Goal: Use online tool/utility: Utilize a website feature to perform a specific function

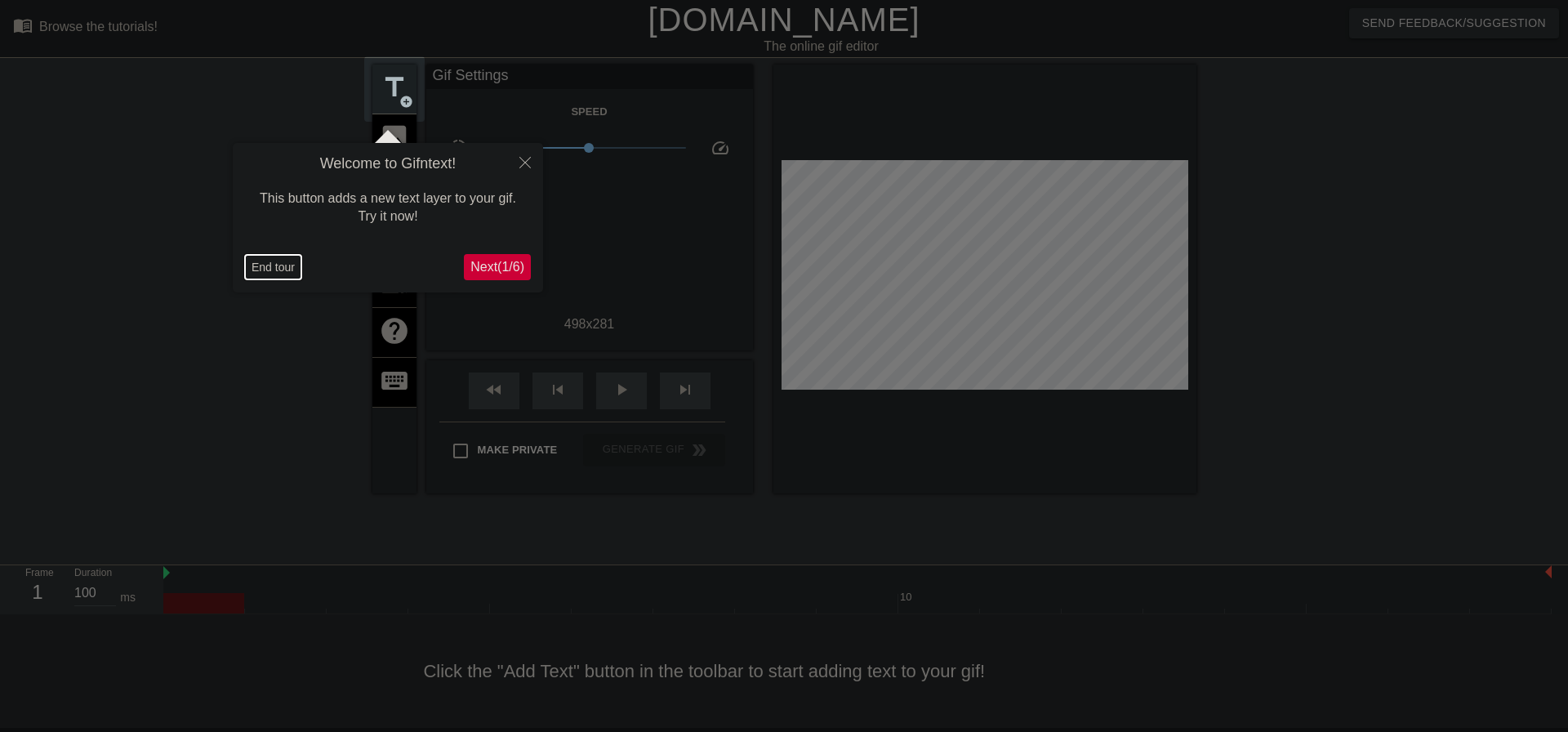
click at [285, 270] on button "End tour" at bounding box center [273, 266] width 56 height 24
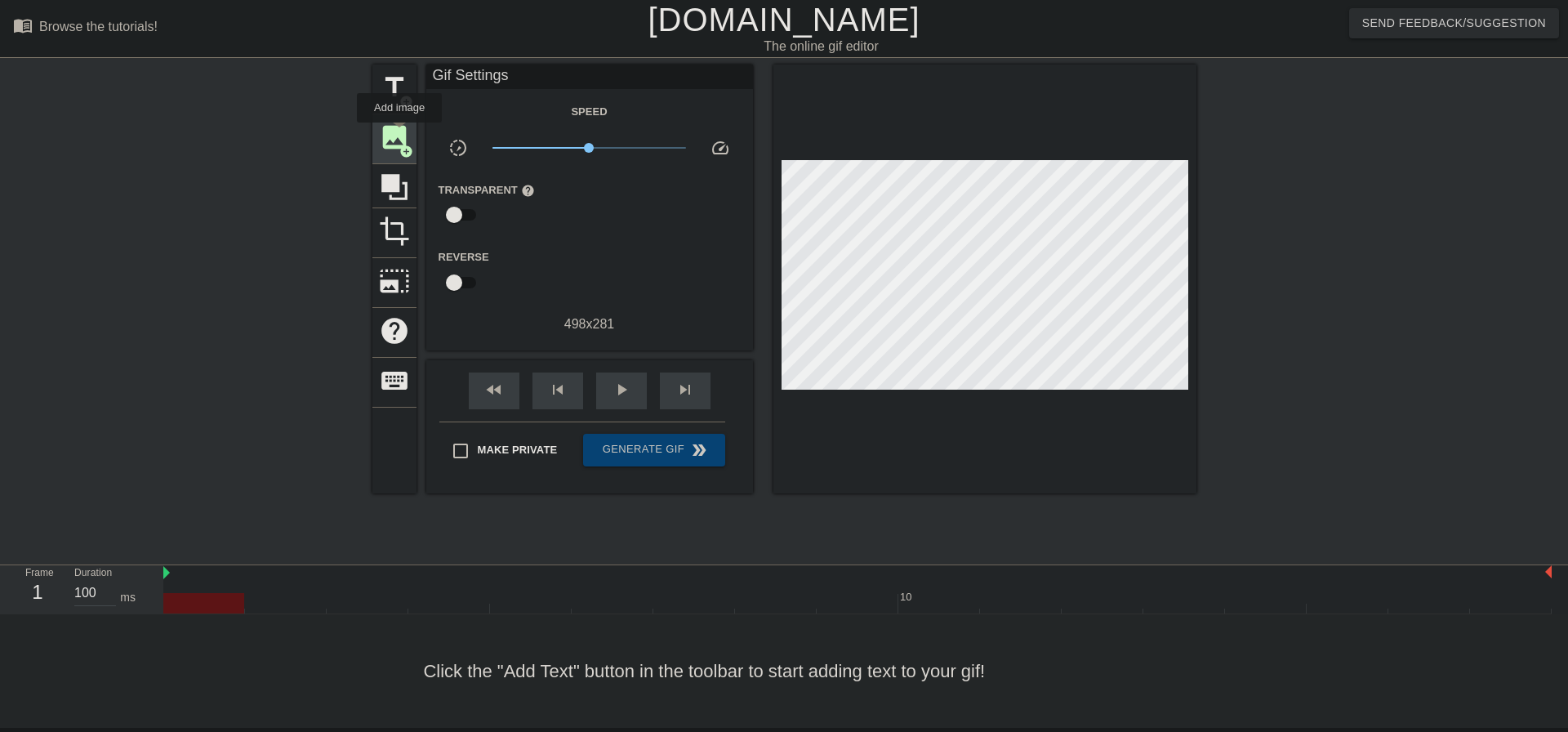
click at [399, 133] on span "image" at bounding box center [395, 137] width 31 height 31
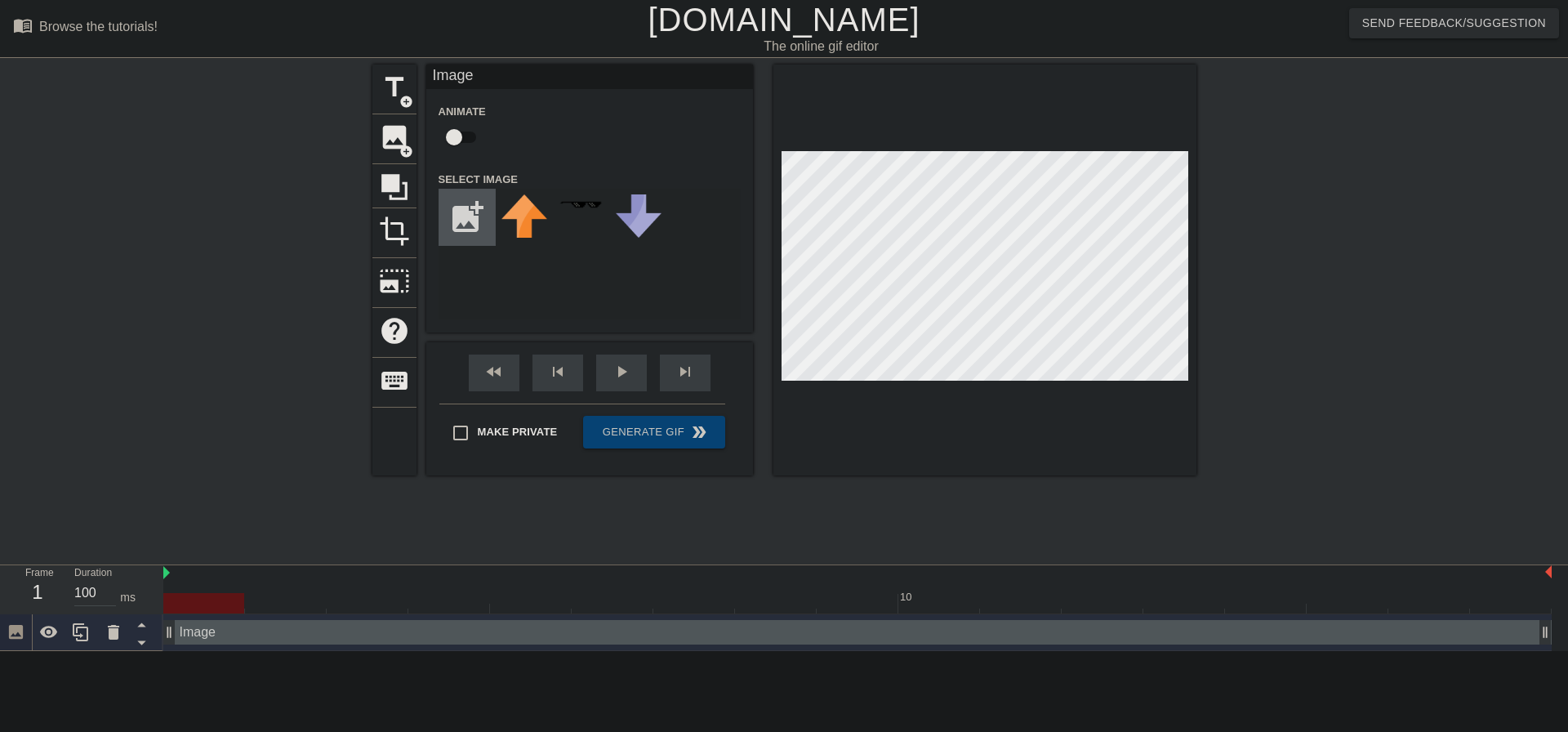
click at [478, 211] on input "file" at bounding box center [466, 217] width 55 height 55
click at [1352, 630] on div "menu_book Browse the tutorials! [DOMAIN_NAME] The online gif editor Send Feedba…" at bounding box center [784, 325] width 1568 height 651
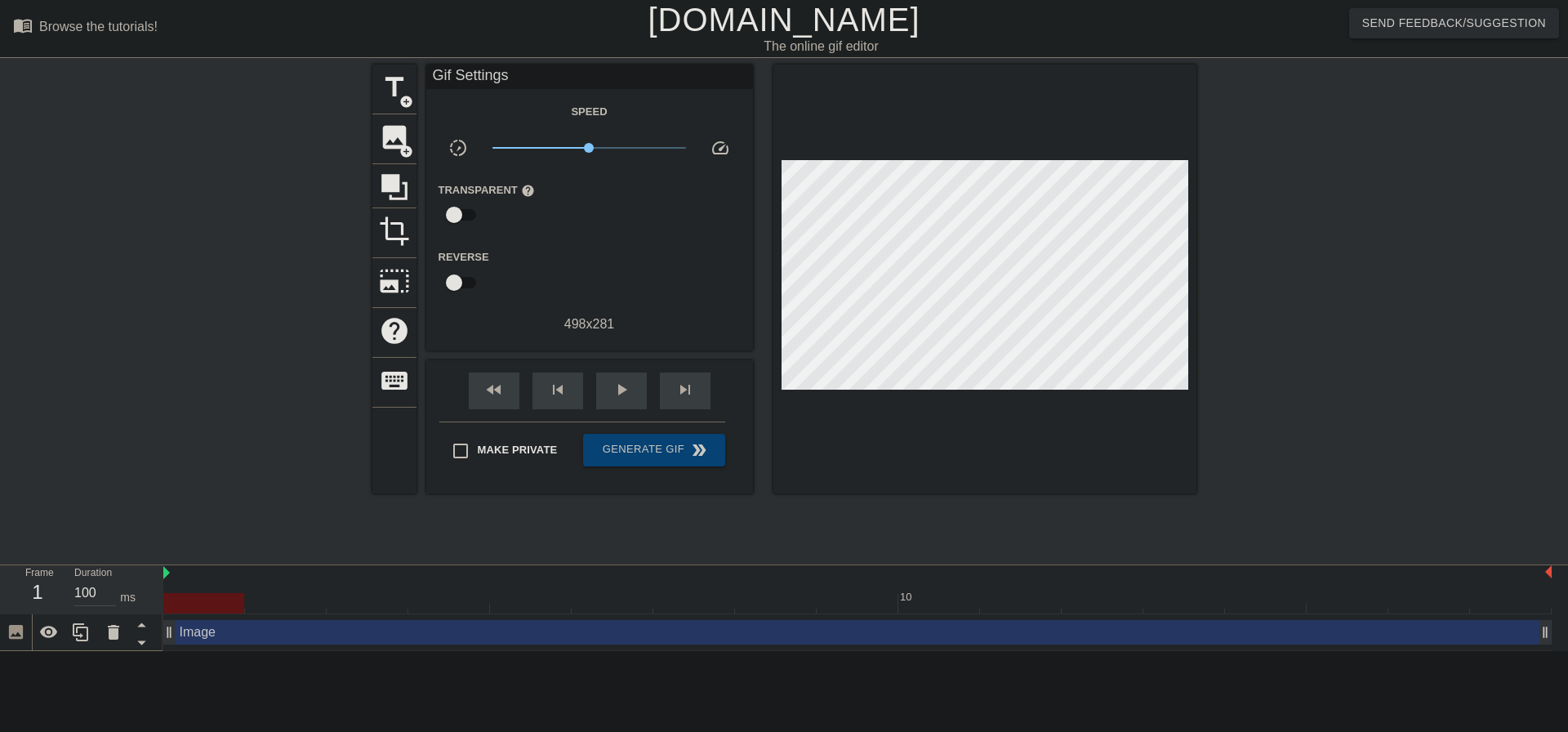
click at [885, 113] on div at bounding box center [985, 278] width 423 height 428
click at [409, 149] on span "add_circle" at bounding box center [406, 151] width 14 height 14
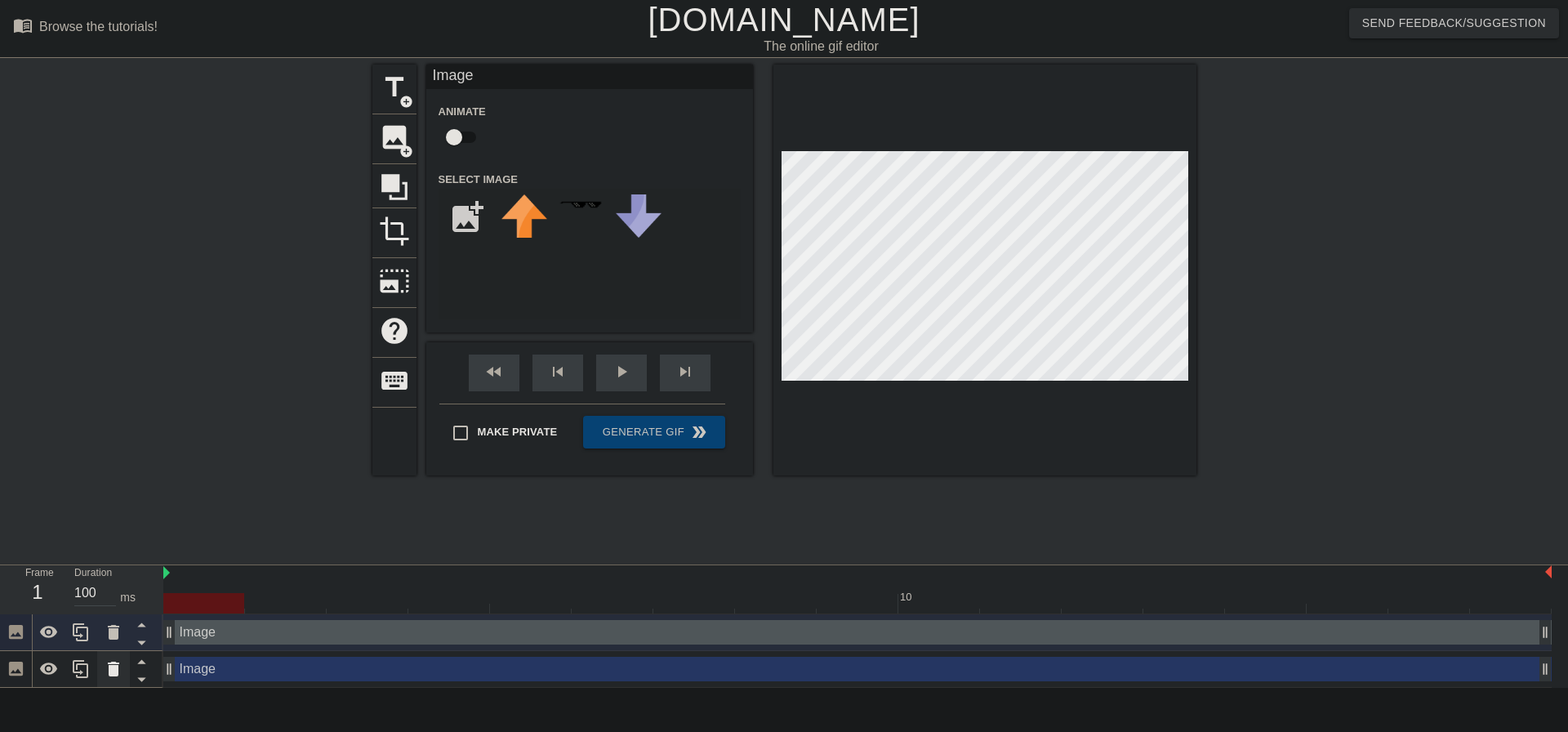
click at [107, 671] on icon at bounding box center [113, 669] width 19 height 19
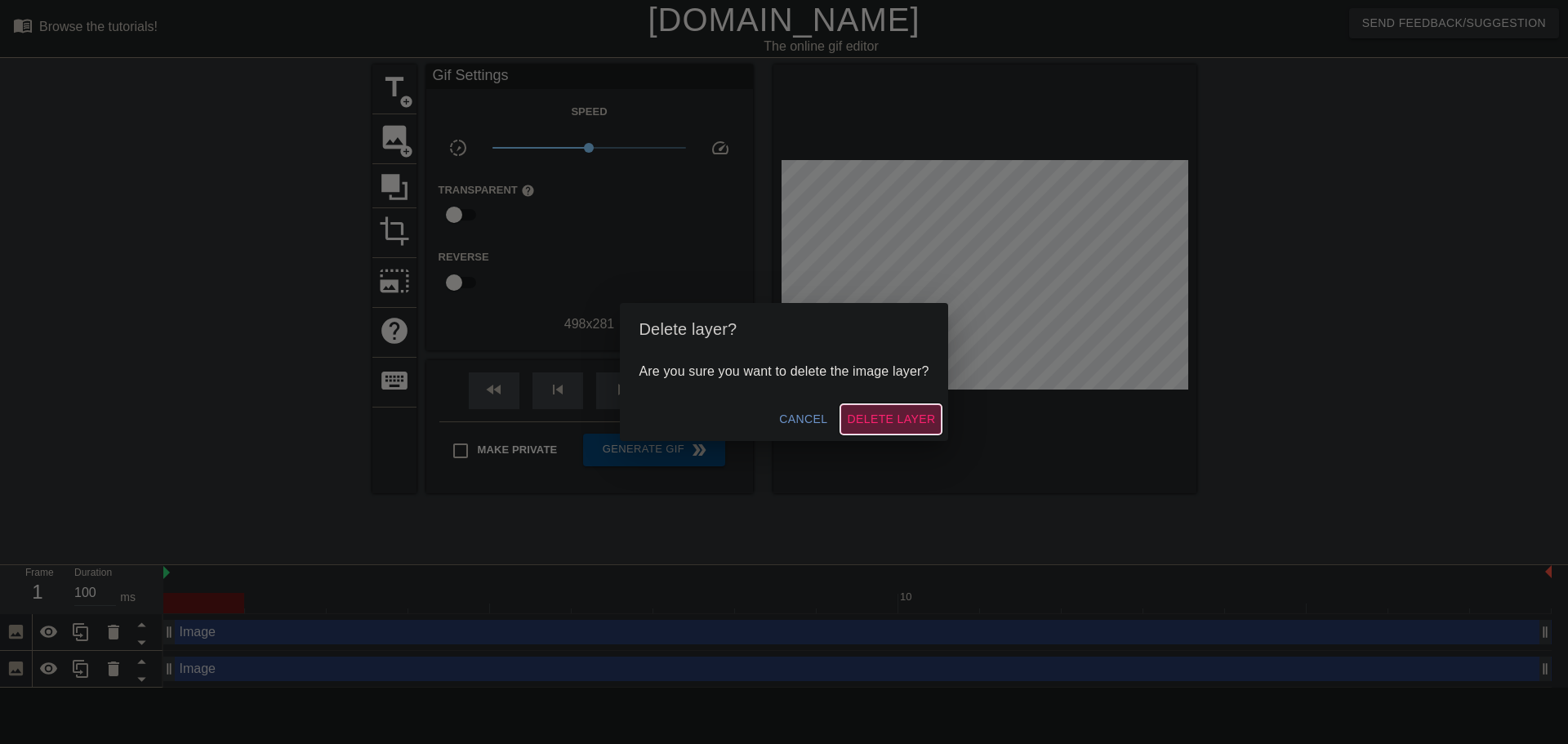
click at [877, 420] on span "Delete Layer" at bounding box center [891, 419] width 88 height 20
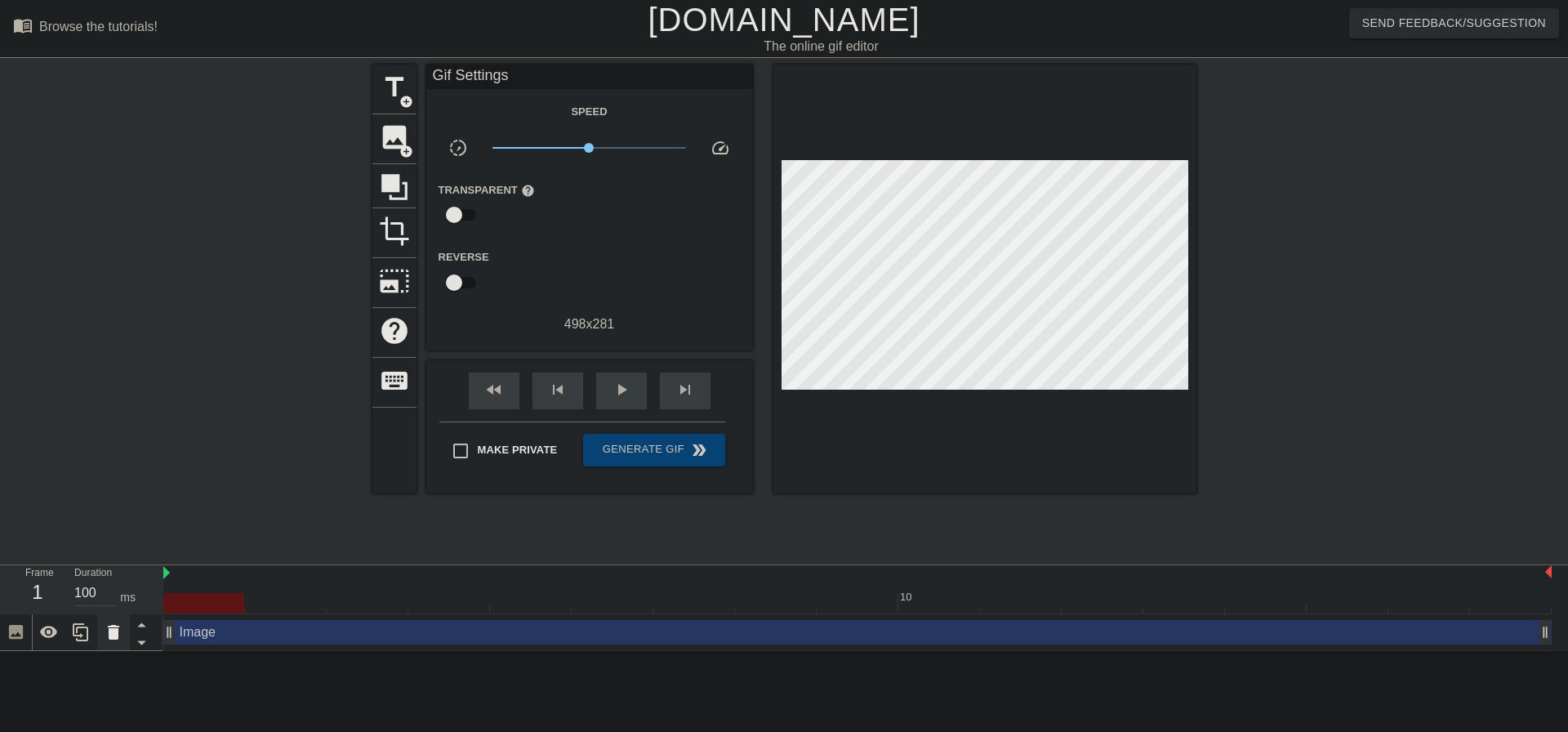
click at [124, 634] on div at bounding box center [113, 631] width 33 height 36
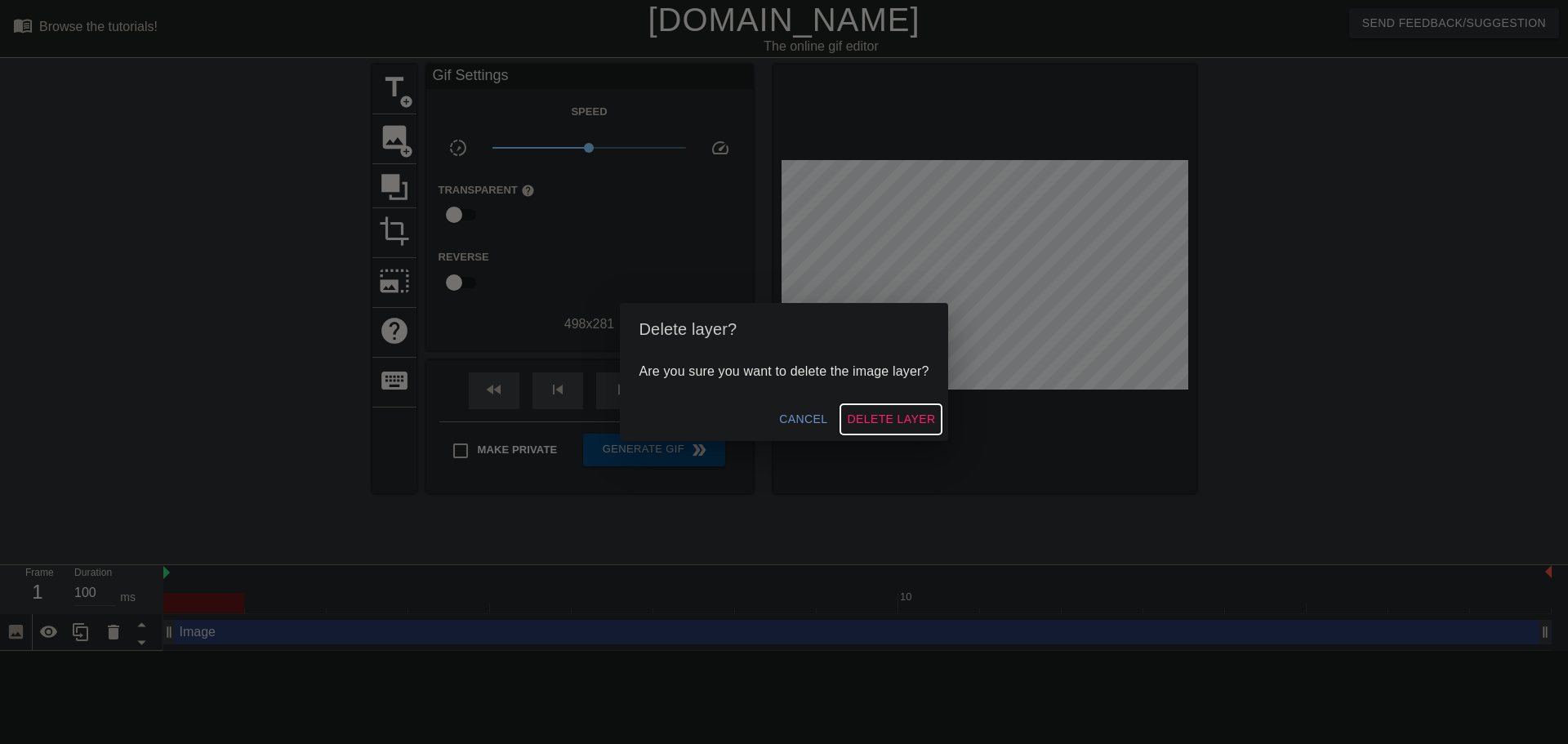
click at [875, 412] on span "Delete Layer" at bounding box center [891, 419] width 88 height 20
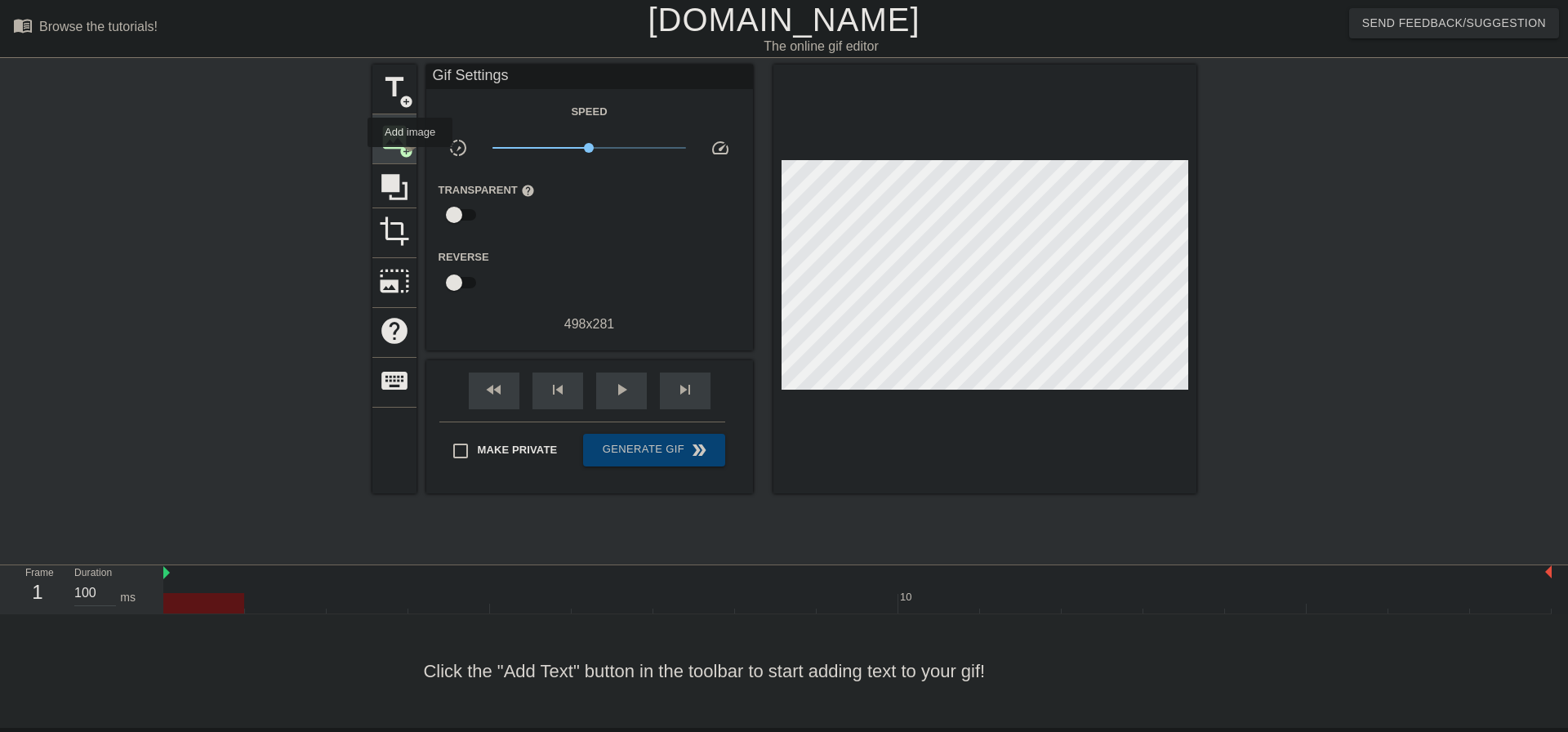
click at [410, 159] on div "image add_circle" at bounding box center [395, 139] width 44 height 50
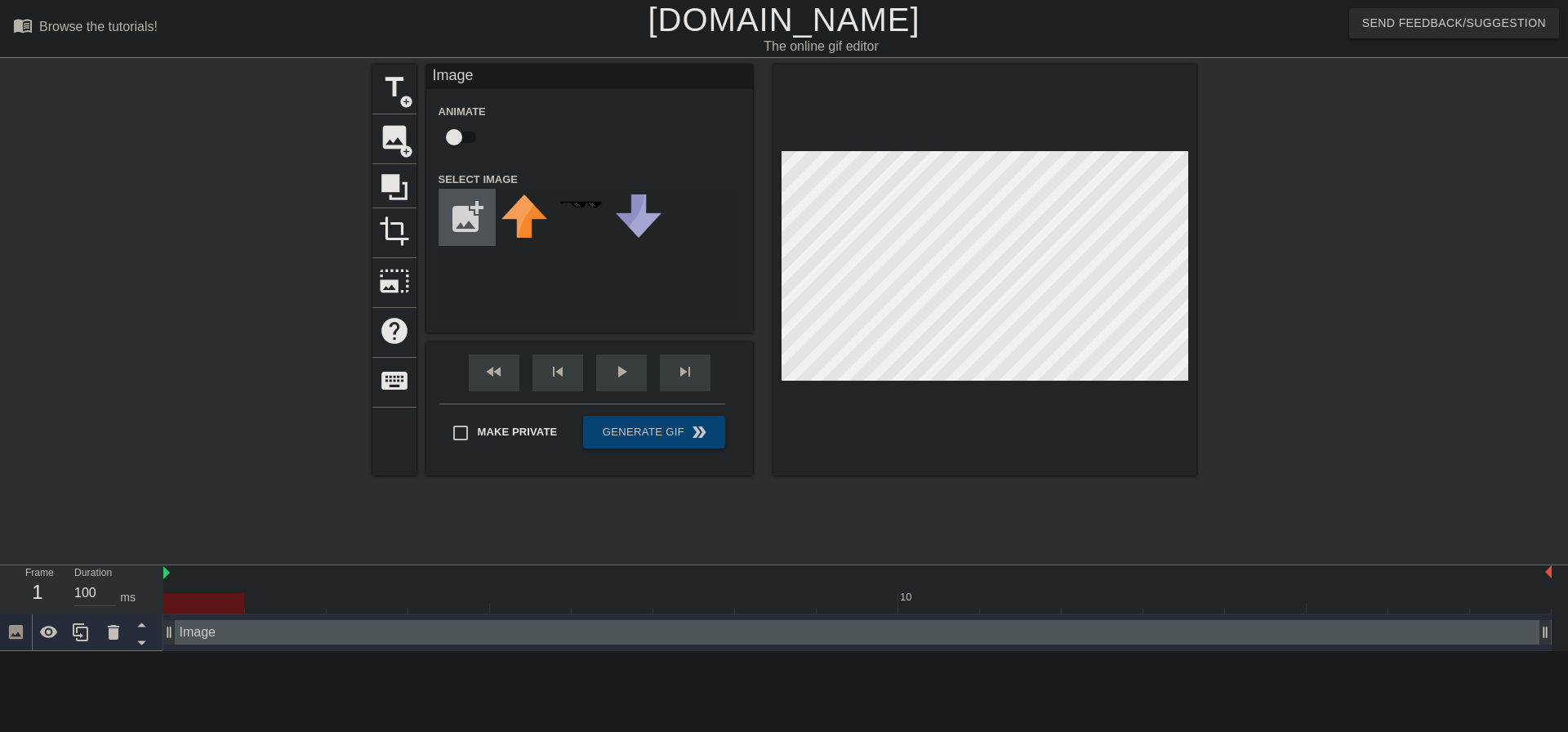
click at [460, 228] on input "file" at bounding box center [466, 217] width 55 height 55
type input "C:\fakepath\blarp.png"
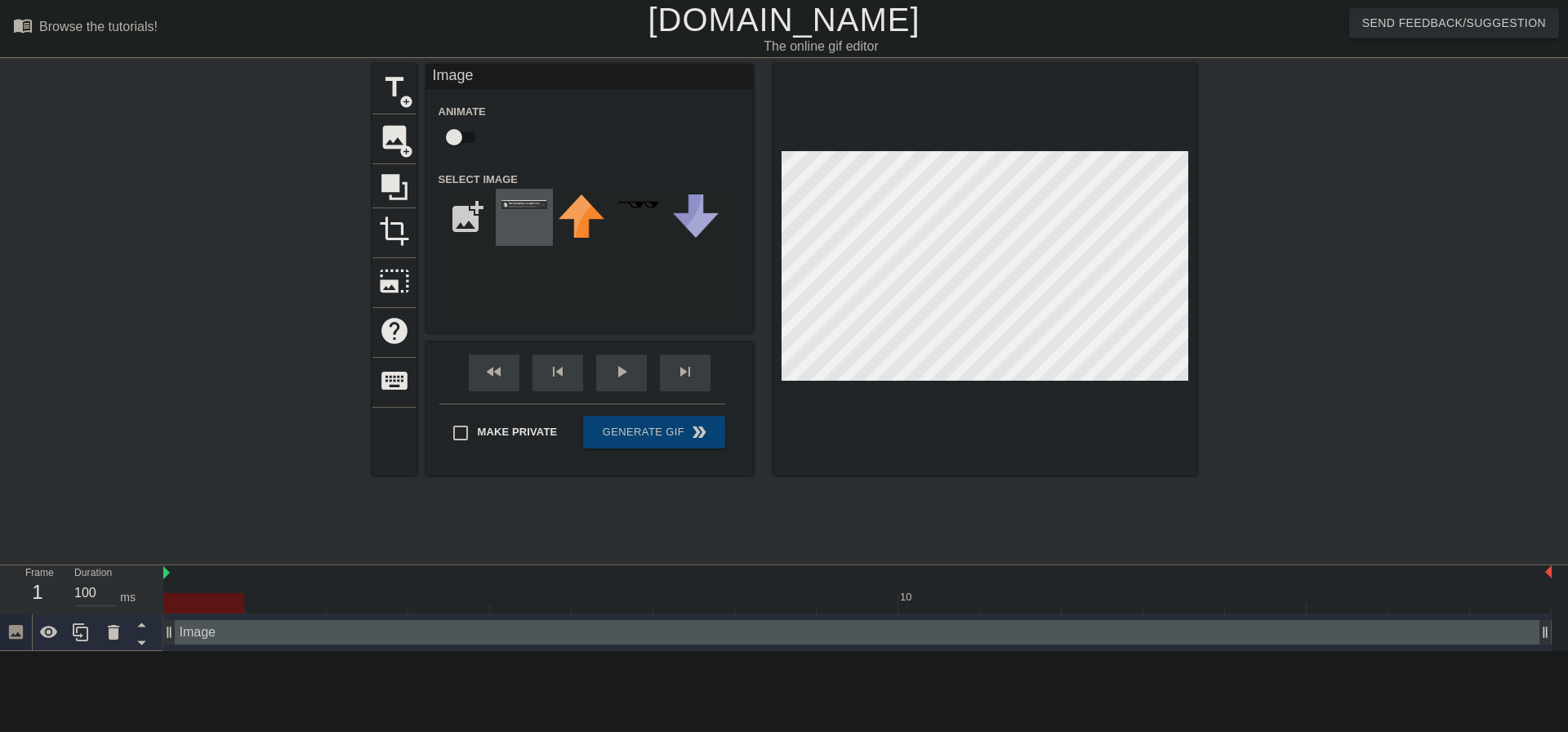
click at [524, 199] on div at bounding box center [524, 217] width 57 height 57
click at [472, 129] on input "checkbox" at bounding box center [454, 137] width 93 height 31
checkbox input "true"
click at [679, 378] on span "skip_next" at bounding box center [685, 371] width 19 height 19
click at [575, 369] on div "fast_rewind skip_previous play_arrow skip_next" at bounding box center [589, 372] width 266 height 61
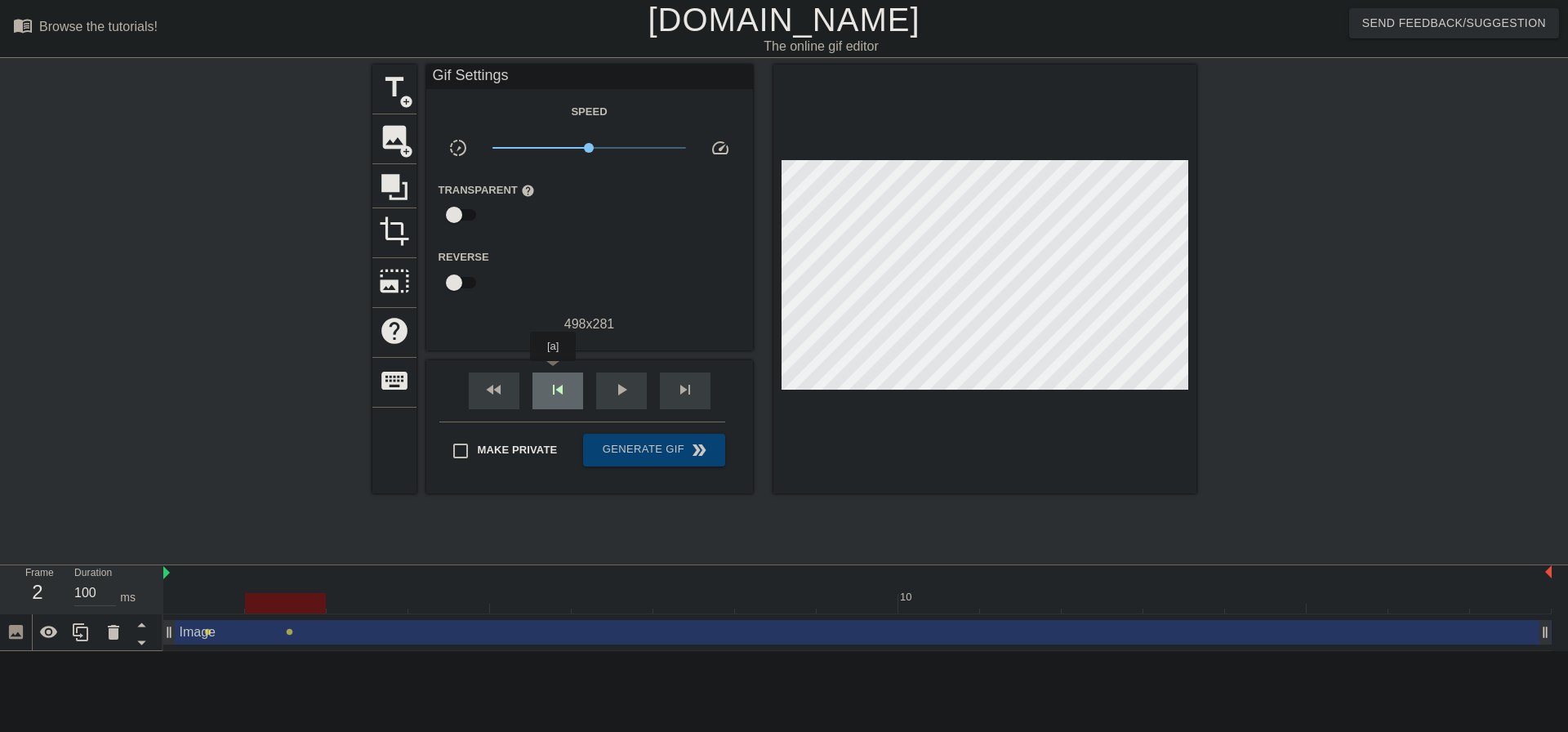
click at [553, 372] on div "skip_previous" at bounding box center [558, 391] width 50 height 37
click at [554, 380] on span "skip_previous" at bounding box center [558, 390] width 19 height 19
click at [548, 387] on span "skip_previous" at bounding box center [558, 390] width 19 height 19
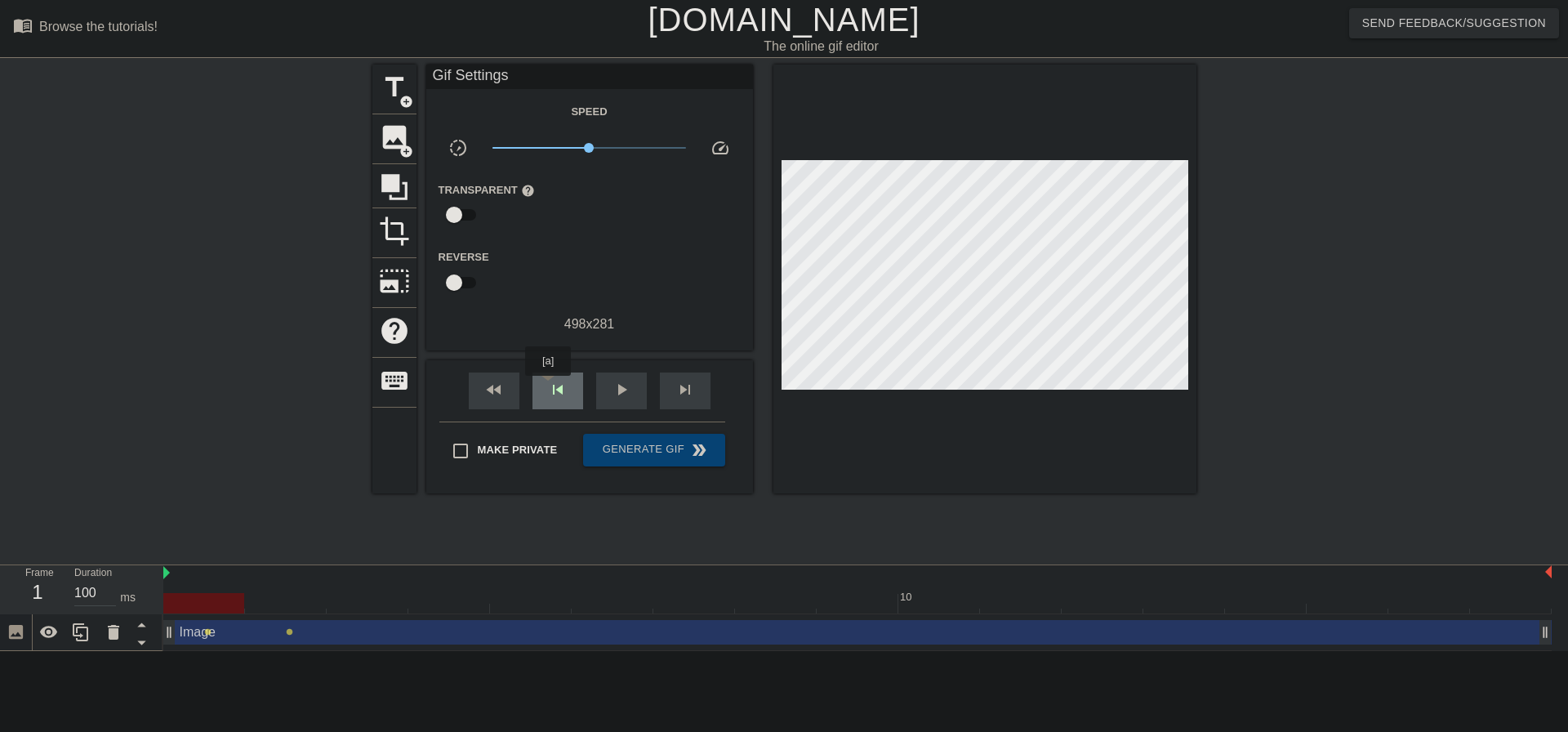
click at [548, 387] on span "skip_previous" at bounding box center [558, 390] width 19 height 19
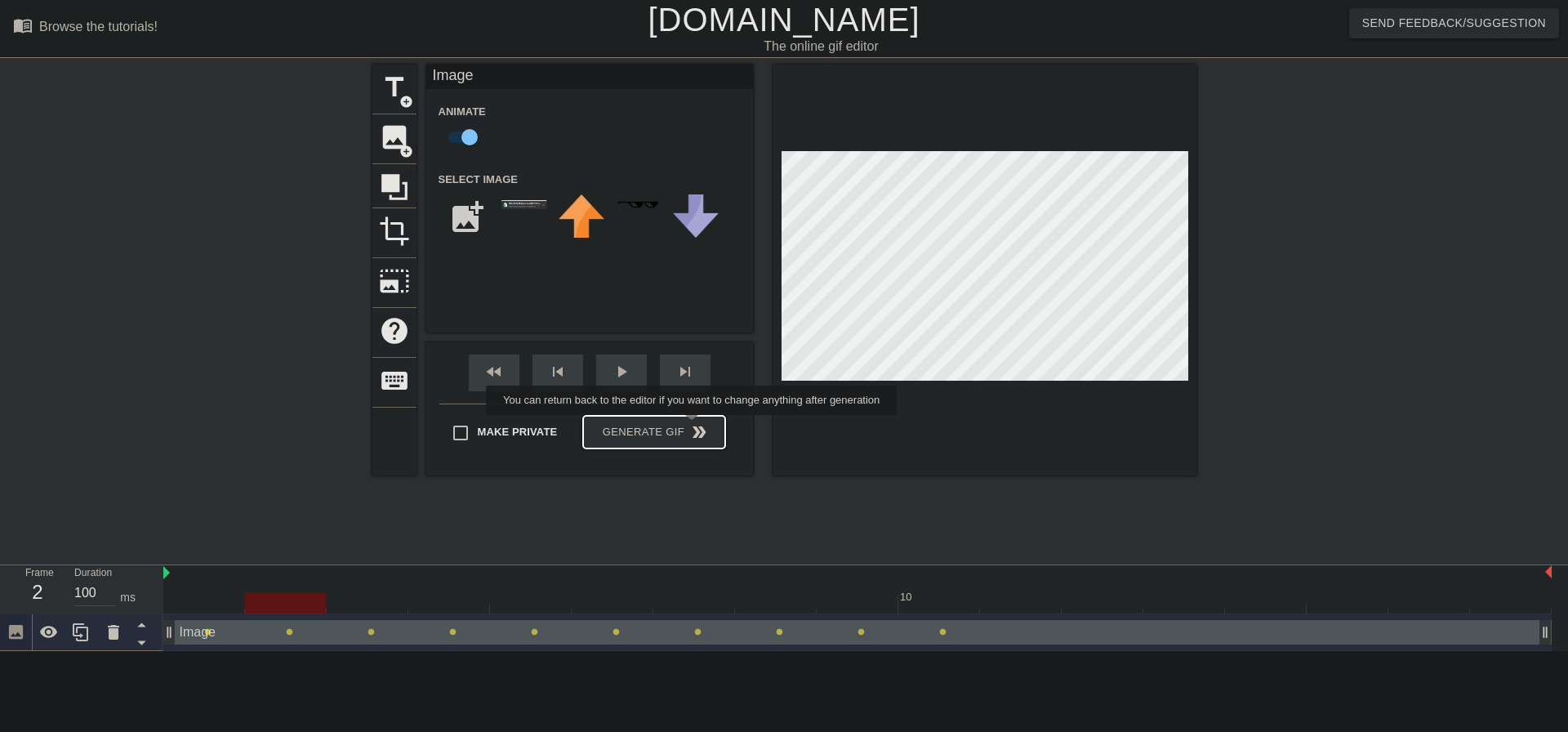
click at [694, 426] on div "Make Private Generate Gif double_arrow" at bounding box center [582, 435] width 286 height 65
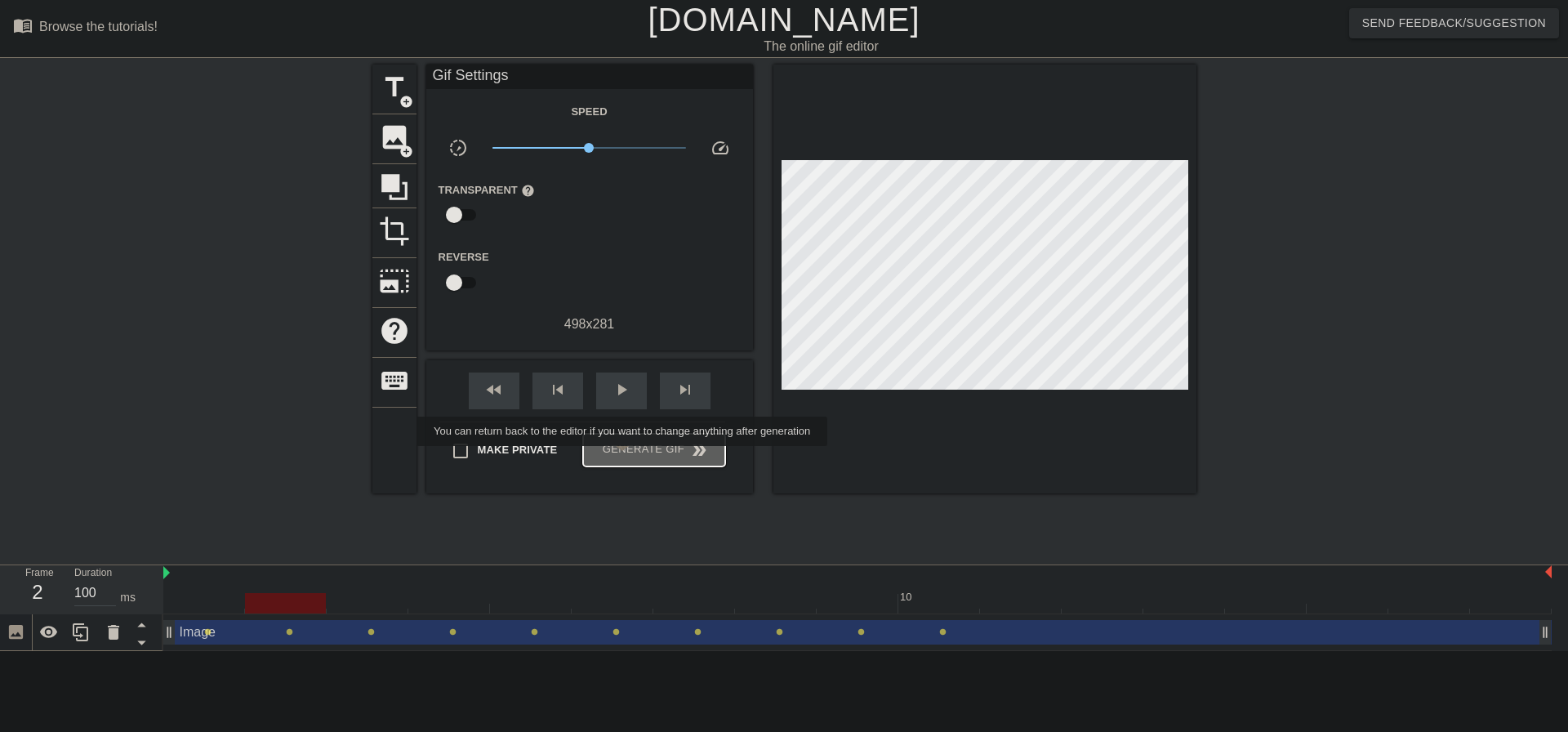
click at [624, 457] on span "Generate Gif double_arrow" at bounding box center [654, 450] width 129 height 19
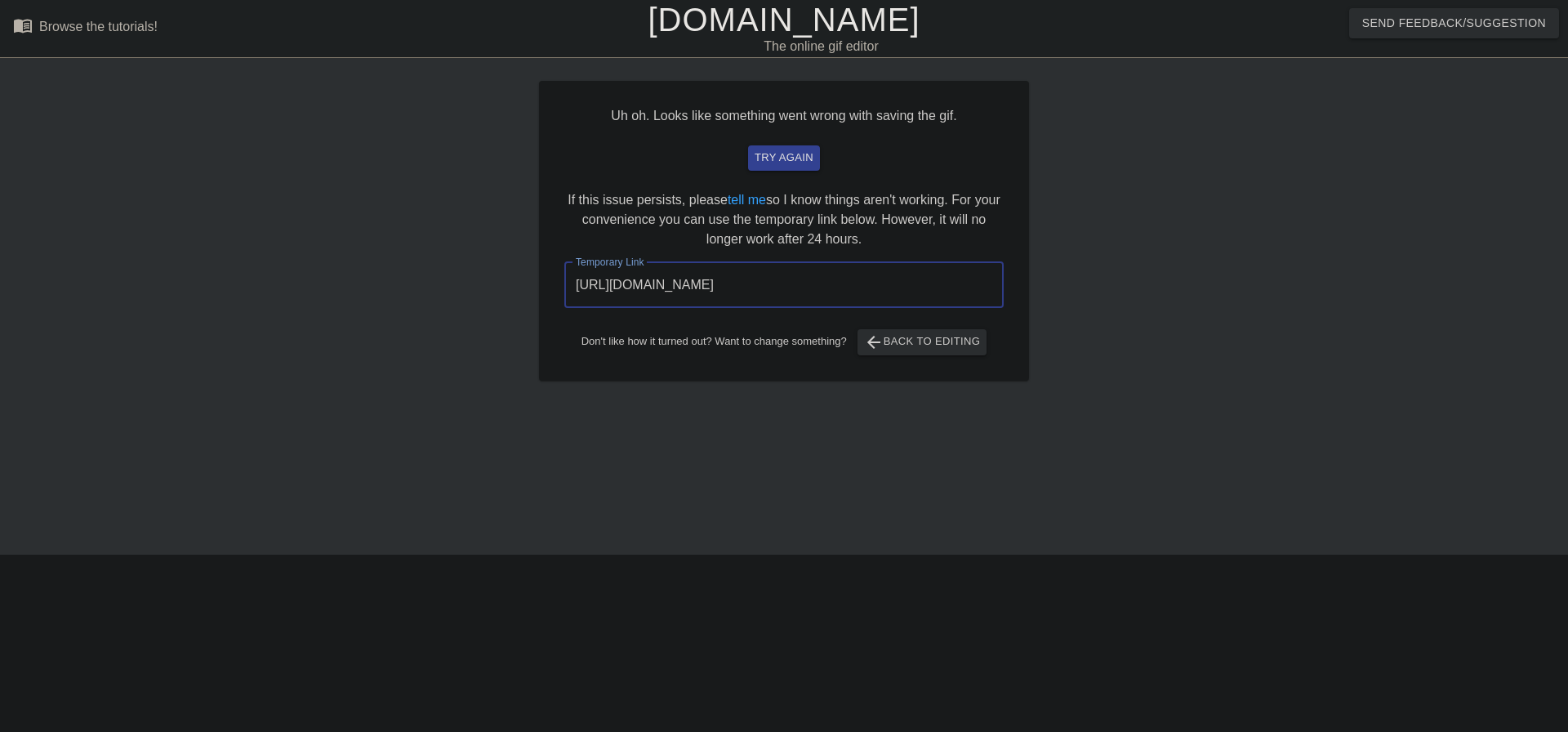
click at [783, 291] on input "[URL][DOMAIN_NAME]" at bounding box center [784, 284] width 439 height 45
click at [791, 291] on input "[URL][DOMAIN_NAME]" at bounding box center [784, 284] width 439 height 45
